Goal: Transaction & Acquisition: Download file/media

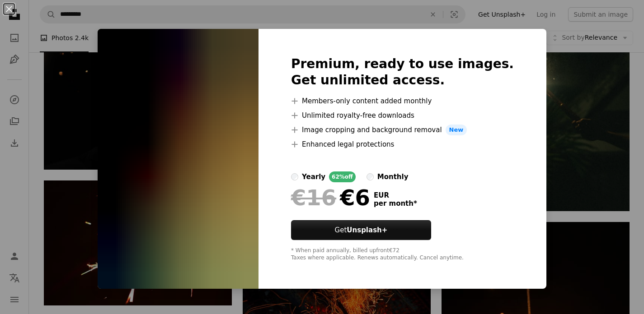
scroll to position [5888, 0]
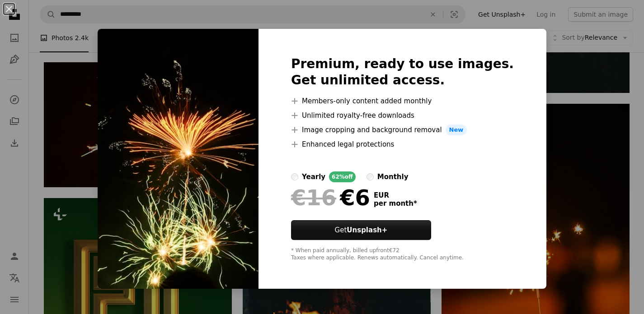
click at [441, 298] on div "An X shape Premium, ready to use images. Get unlimited access. A plus sign Memb…" at bounding box center [322, 157] width 644 height 314
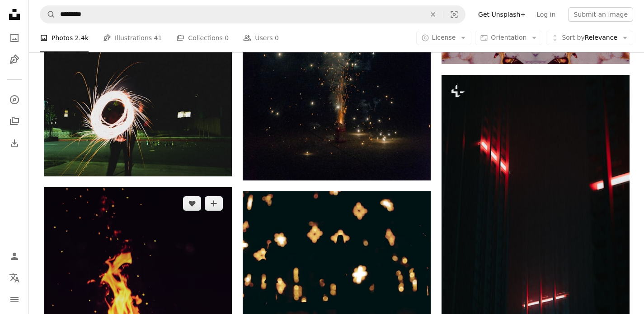
scroll to position [7344, 0]
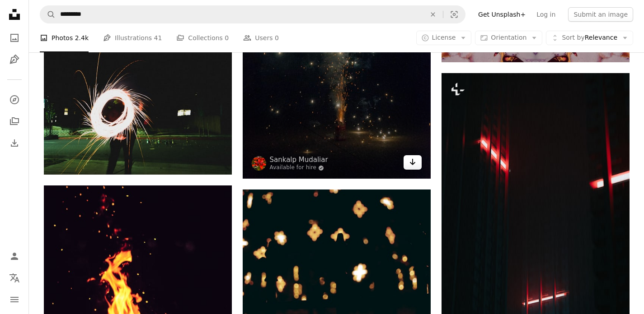
click at [413, 165] on icon "Download" at bounding box center [412, 162] width 6 height 6
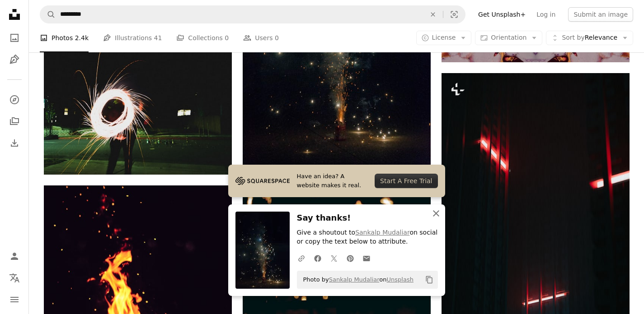
click at [436, 213] on icon "button" at bounding box center [436, 214] width 6 height 6
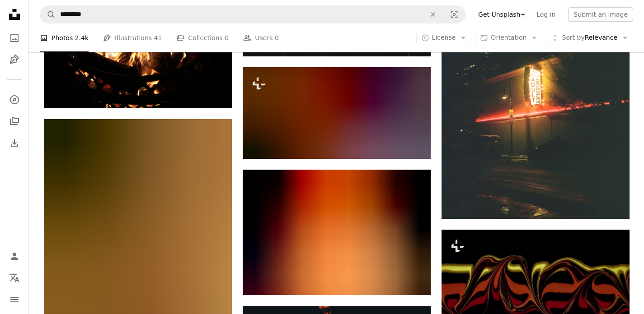
scroll to position [9385, 0]
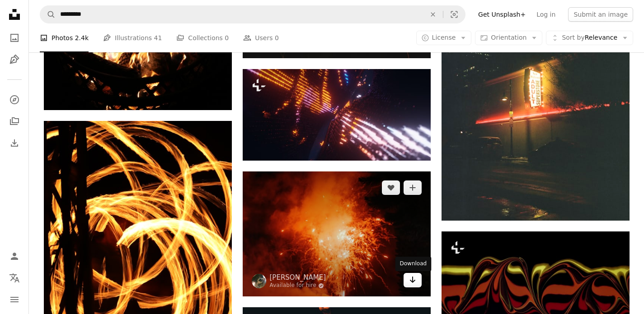
click at [415, 281] on icon "Arrow pointing down" at bounding box center [412, 280] width 7 height 11
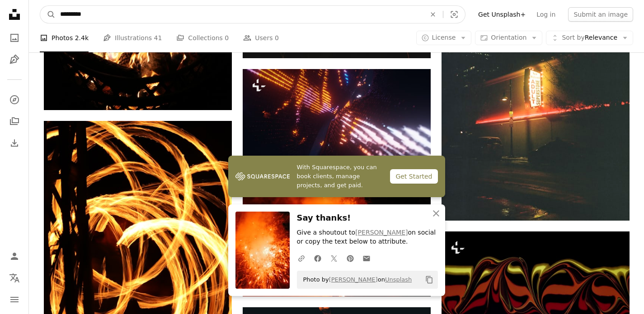
click at [87, 16] on input "*********" at bounding box center [239, 14] width 367 height 17
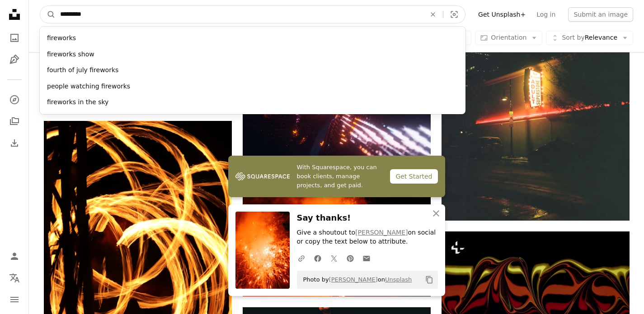
click at [87, 16] on input "*********" at bounding box center [239, 14] width 367 height 17
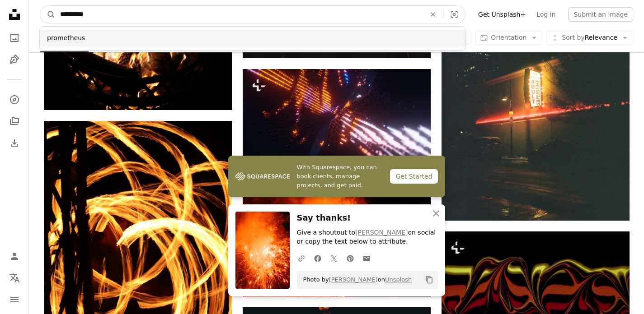
type input "**********"
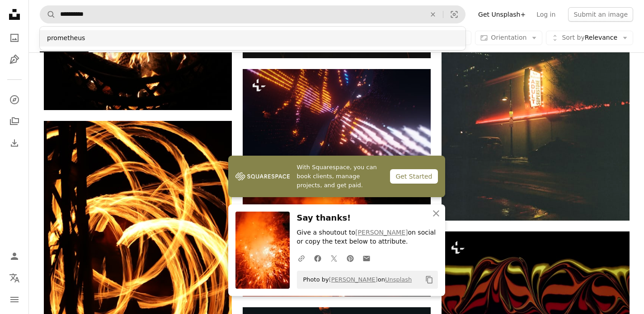
click at [70, 41] on div "prometheus" at bounding box center [253, 38] width 426 height 16
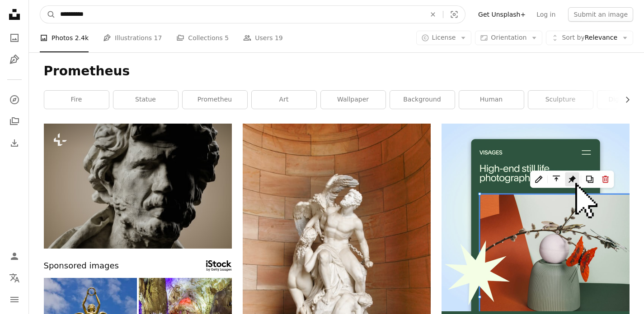
click at [79, 16] on input "**********" at bounding box center [239, 14] width 367 height 17
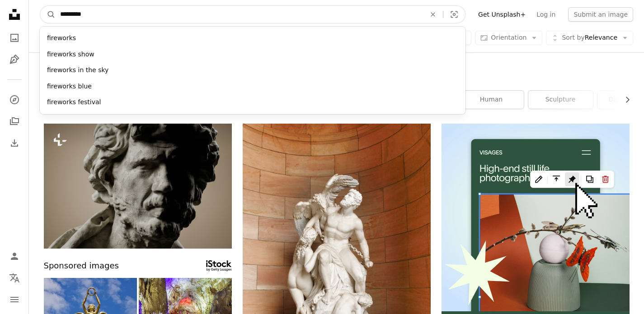
type input "*********"
click at [40, 6] on button "A magnifying glass" at bounding box center [47, 14] width 15 height 17
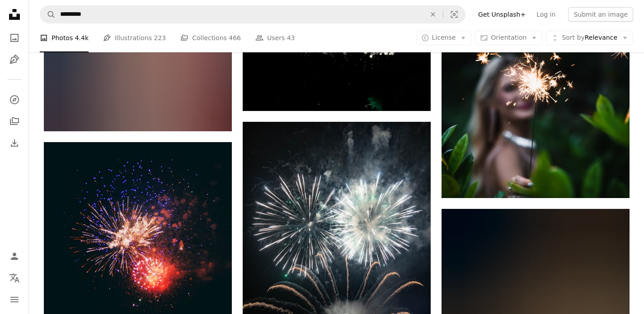
scroll to position [5833, 0]
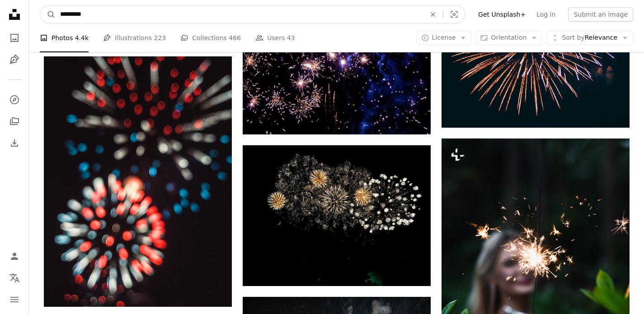
click at [94, 9] on input "*********" at bounding box center [239, 14] width 367 height 17
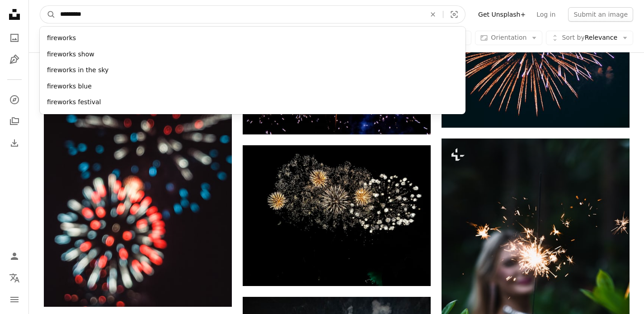
click at [81, 13] on input "*********" at bounding box center [239, 14] width 367 height 17
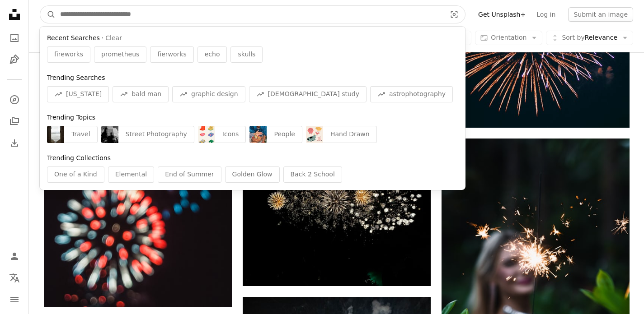
click at [89, 13] on input "Find visuals sitewide" at bounding box center [250, 14] width 388 height 17
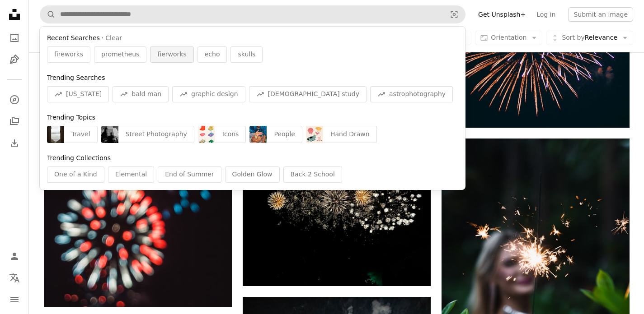
click at [166, 57] on span "fierworks" at bounding box center [171, 54] width 29 height 9
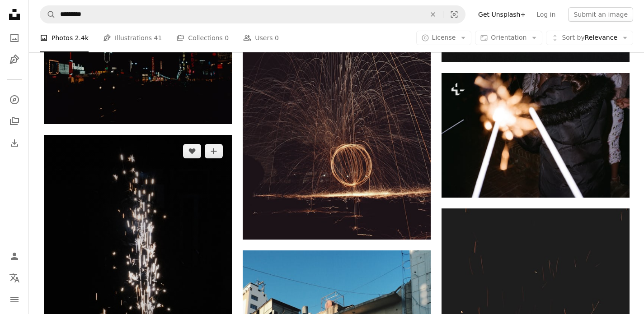
scroll to position [4644, 0]
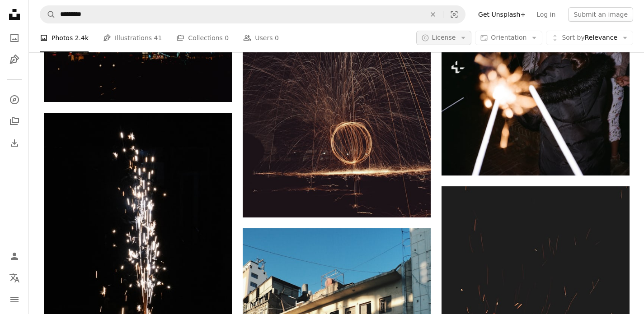
click at [461, 36] on button "A copyright icon © License Arrow down" at bounding box center [444, 38] width 56 height 14
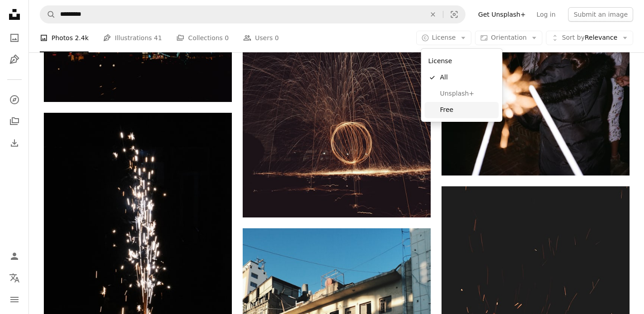
click at [447, 113] on span "Free" at bounding box center [467, 110] width 55 height 9
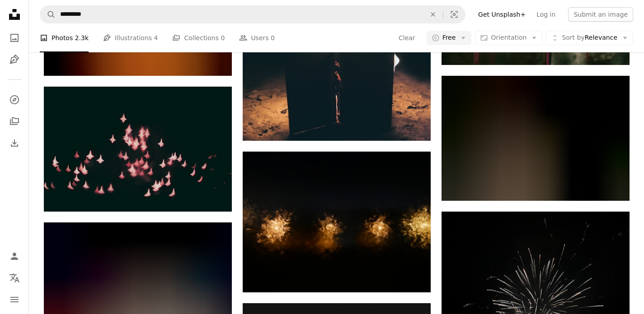
scroll to position [10505, 0]
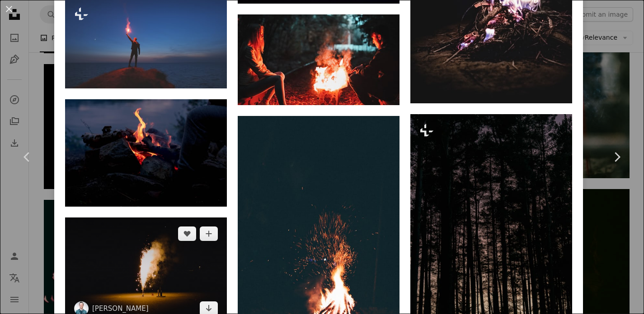
scroll to position [4981, 0]
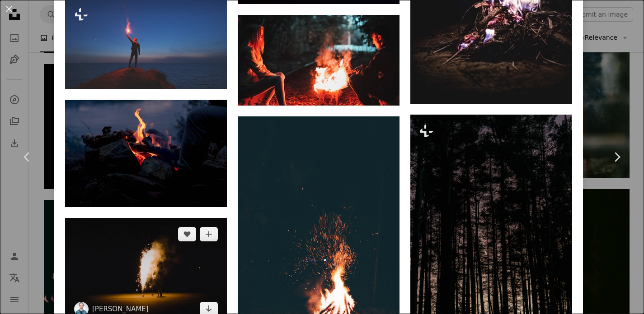
click at [174, 218] on img at bounding box center [146, 272] width 162 height 108
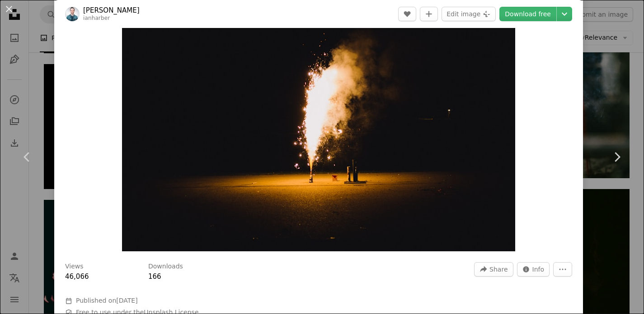
scroll to position [49, 0]
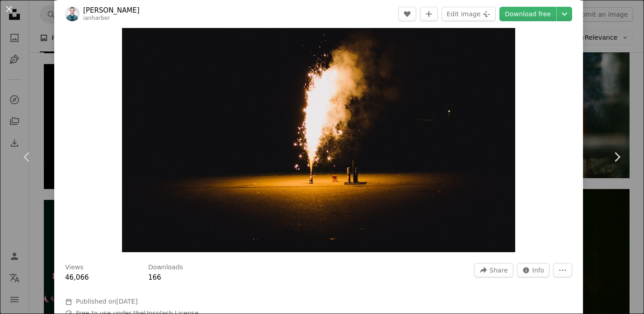
click at [379, 179] on img "Zoom in on this image" at bounding box center [318, 122] width 393 height 262
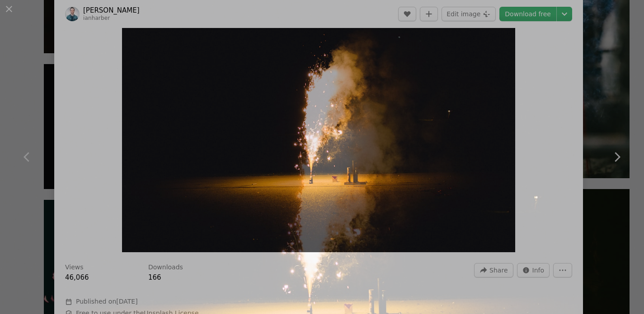
scroll to position [57, 0]
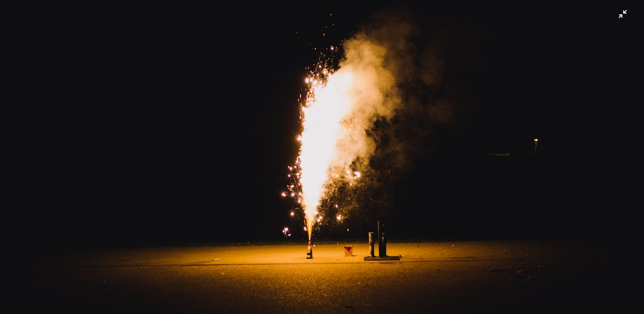
click at [623, 13] on img "Zoom out on this image" at bounding box center [322, 157] width 645 height 430
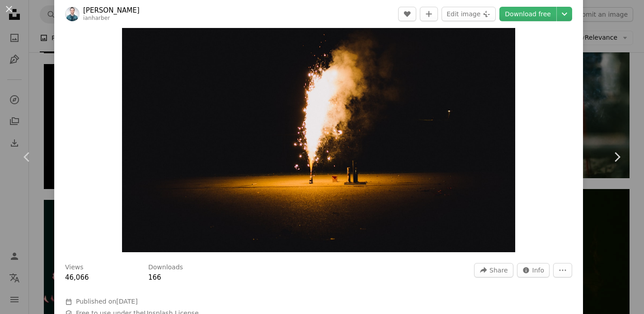
scroll to position [40, 0]
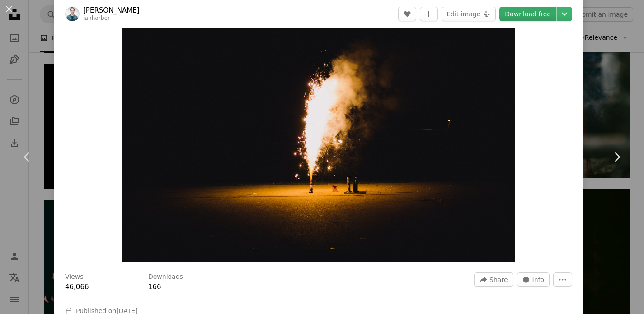
click at [551, 11] on link "Download free" at bounding box center [527, 14] width 57 height 14
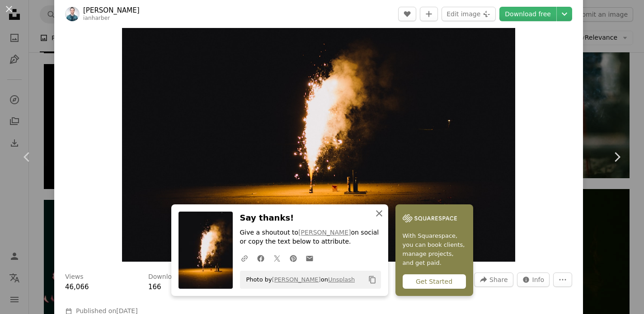
click at [382, 213] on icon "button" at bounding box center [379, 214] width 6 height 6
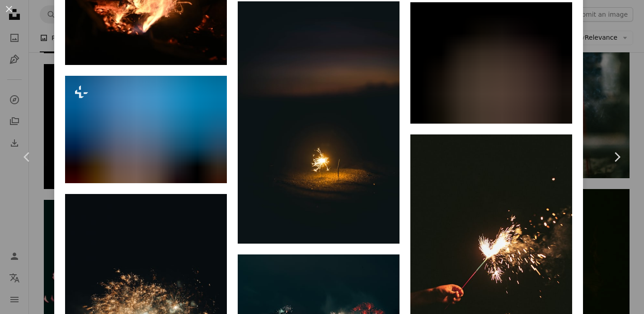
scroll to position [2171, 0]
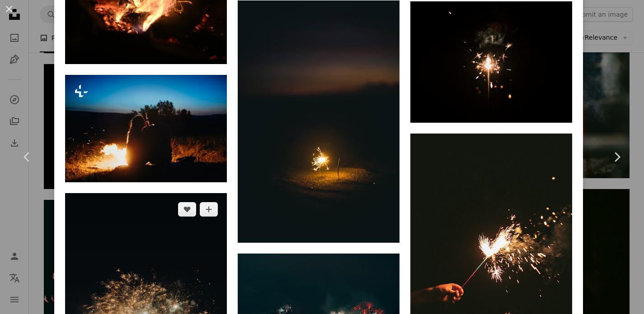
click at [173, 193] on img at bounding box center [146, 314] width 162 height 243
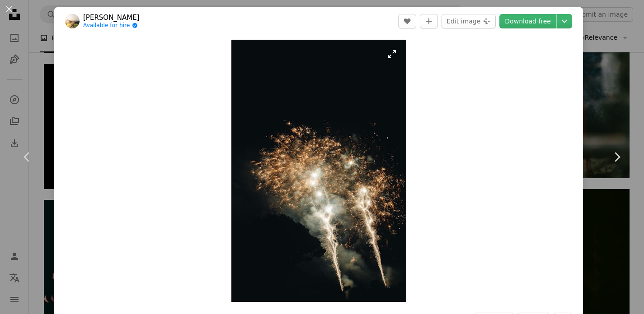
click at [394, 57] on img "Zoom in on this image" at bounding box center [318, 171] width 175 height 262
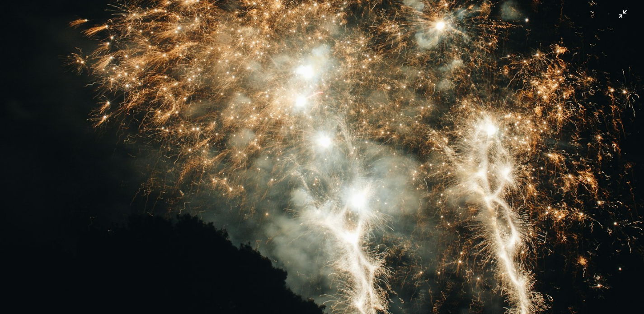
scroll to position [428, 0]
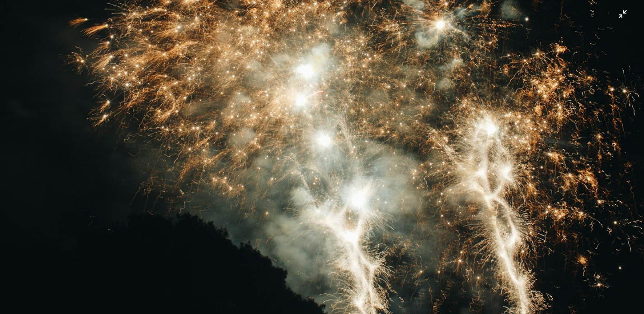
click at [621, 15] on img "Zoom out on this image" at bounding box center [322, 55] width 645 height 967
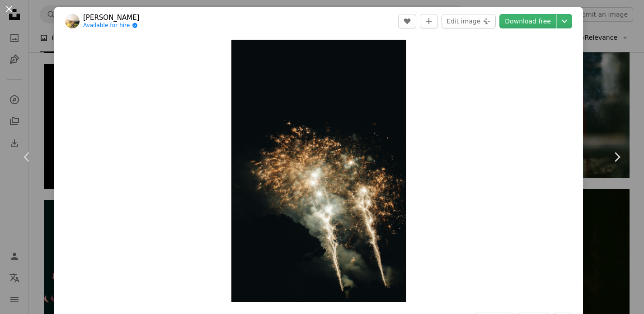
click at [13, 9] on button "An X shape" at bounding box center [9, 9] width 11 height 11
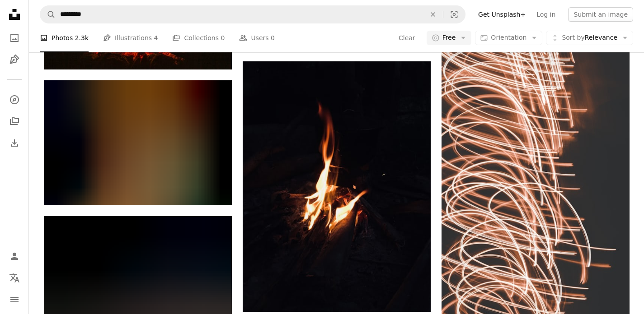
scroll to position [22521, 0]
